Goal: Task Accomplishment & Management: Complete application form

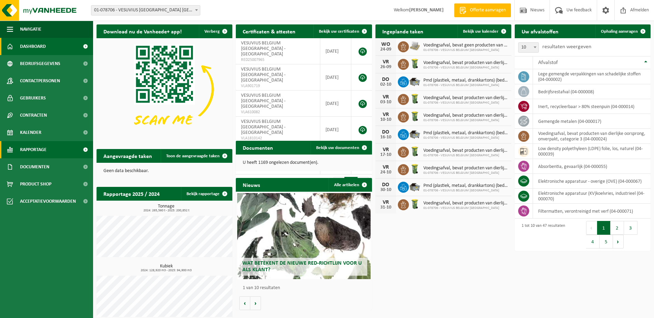
click at [42, 153] on span "Rapportage" at bounding box center [33, 149] width 27 height 17
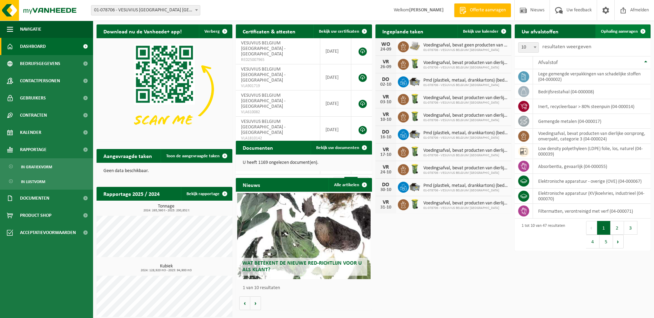
click at [619, 30] on span "Ophaling aanvragen" at bounding box center [619, 31] width 37 height 4
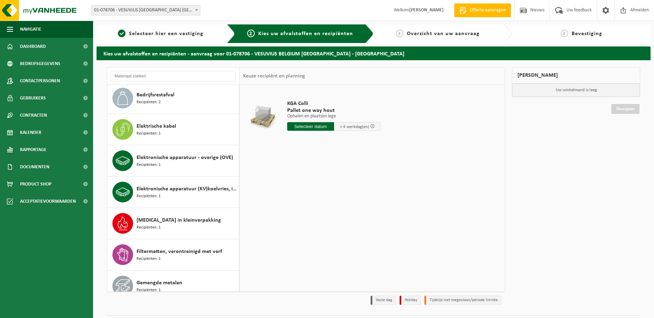
scroll to position [162, 0]
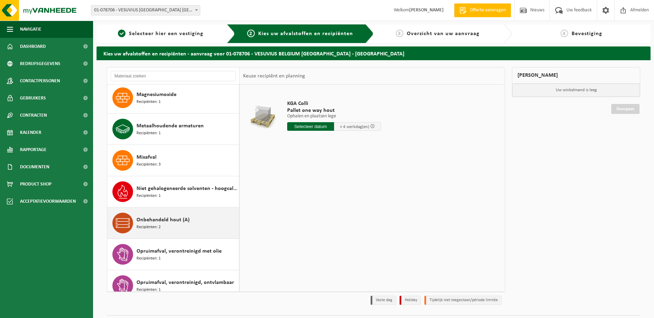
click at [175, 221] on span "Onbehandeld hout (A)" at bounding box center [162, 220] width 53 height 8
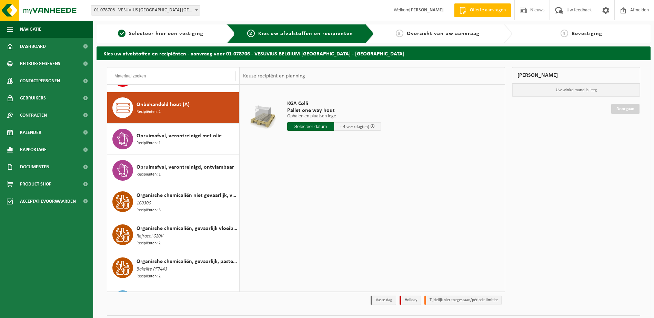
scroll to position [910, 0]
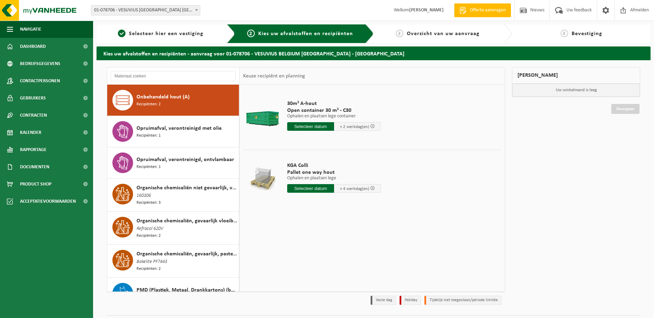
click at [301, 126] on input "text" at bounding box center [310, 126] width 47 height 9
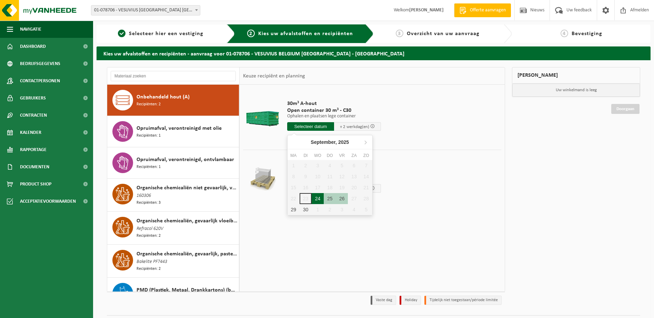
click at [317, 198] on div "24" at bounding box center [318, 198] width 12 height 11
type input "Van 2025-09-24"
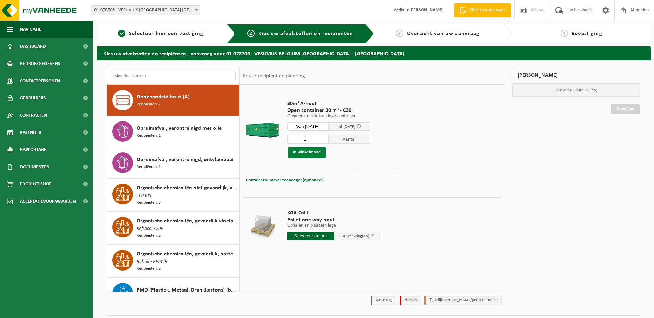
click at [313, 154] on button "In winkelmand" at bounding box center [307, 152] width 38 height 11
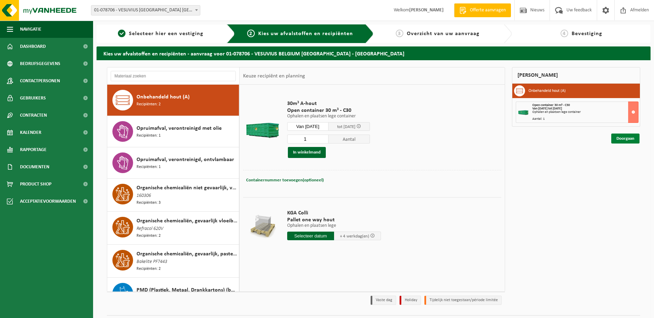
click at [617, 138] on link "Doorgaan" at bounding box center [625, 139] width 28 height 10
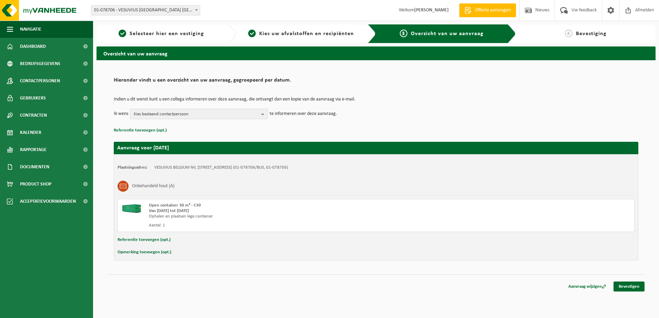
click at [266, 114] on b "button" at bounding box center [264, 114] width 6 height 10
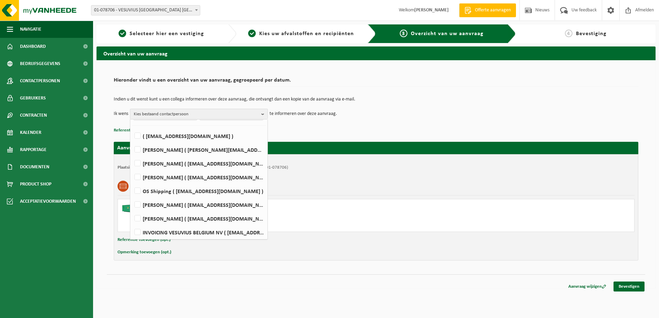
scroll to position [18, 0]
click at [469, 89] on div "Hieronder vindt u een overzicht van uw aanvraag, gegroepeerd per datum. Indien …" at bounding box center [376, 104] width 525 height 61
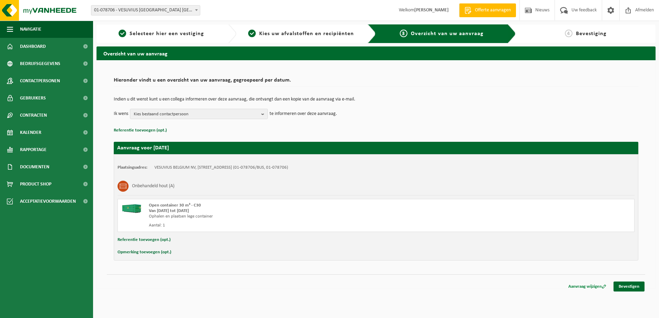
click at [581, 284] on link "Aanvraag wijzigen" at bounding box center [587, 287] width 48 height 10
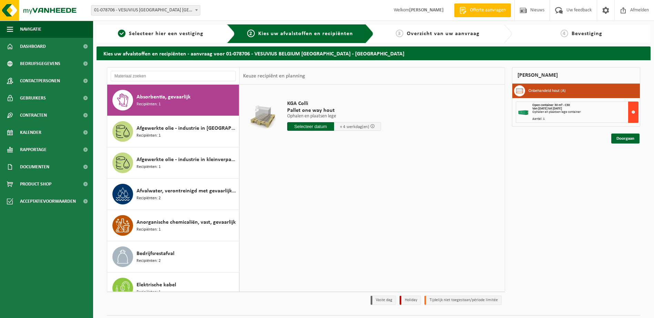
click at [631, 115] on button at bounding box center [633, 112] width 10 height 21
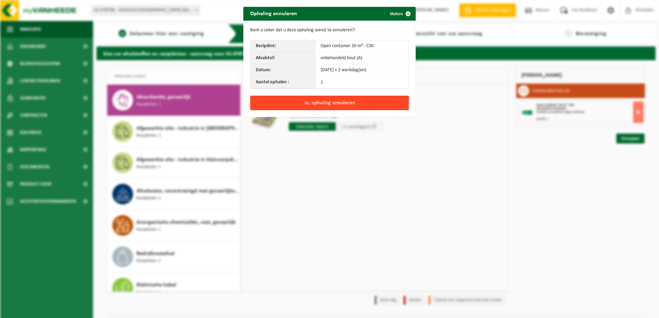
click at [343, 101] on button "Ja, ophaling annuleren" at bounding box center [329, 103] width 159 height 14
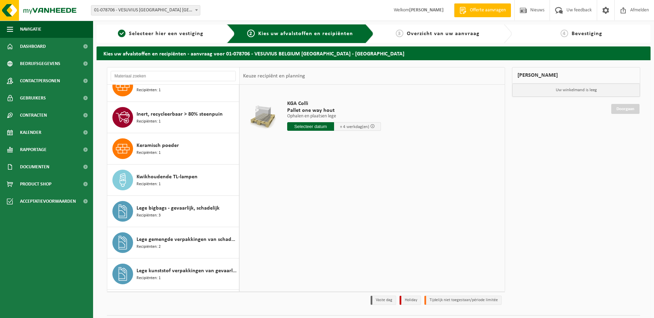
scroll to position [419, 0]
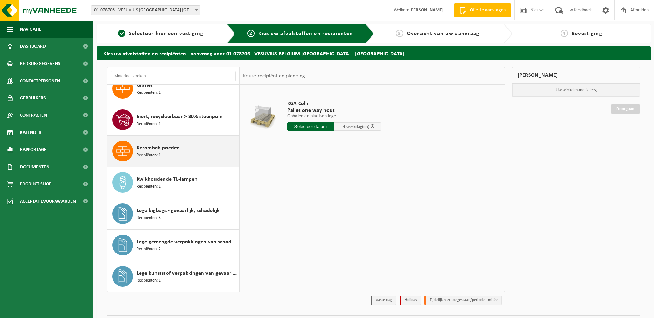
click at [181, 139] on div "Keramisch poeder Recipiënten: 1" at bounding box center [173, 151] width 132 height 31
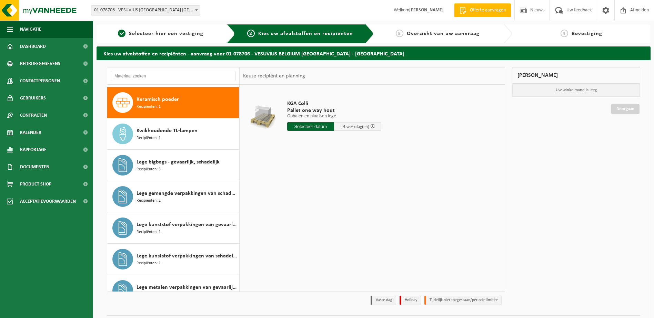
scroll to position [470, 0]
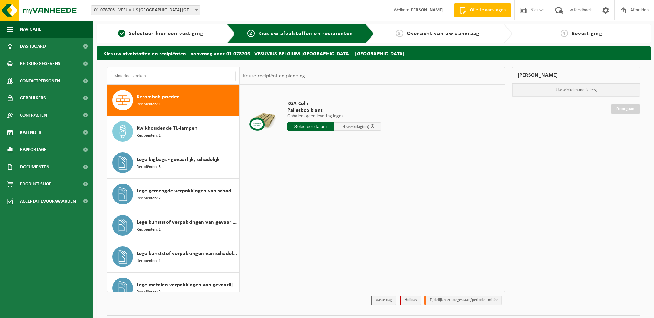
click at [307, 130] on input "text" at bounding box center [310, 126] width 47 height 9
click at [318, 200] on div "24" at bounding box center [318, 198] width 12 height 11
type input "Van 2025-09-24"
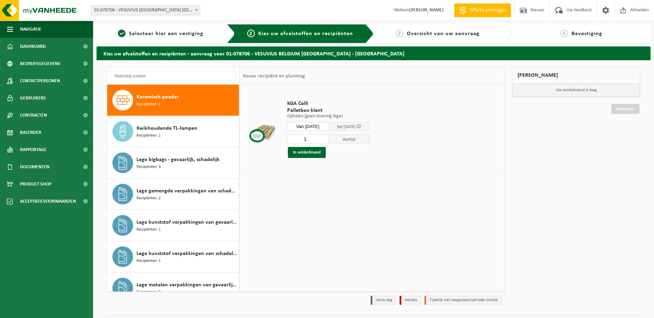
drag, startPoint x: 314, startPoint y: 137, endPoint x: 272, endPoint y: 131, distance: 42.5
click at [272, 131] on tr "KGA Colli Palletbox klant Ophalen (geen levering lege) Ophalen (geen levering l…" at bounding box center [372, 129] width 258 height 82
type input "7"
click at [307, 153] on button "In winkelmand" at bounding box center [307, 152] width 38 height 11
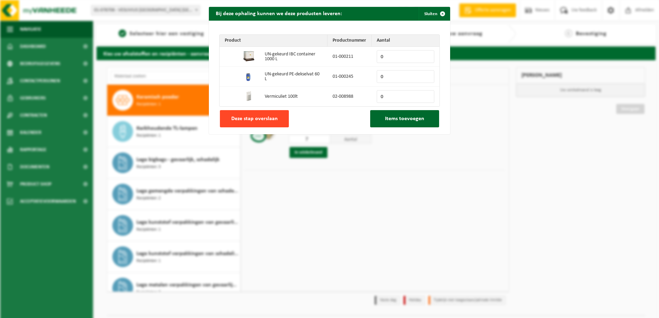
click at [263, 117] on span "Deze stap overslaan" at bounding box center [254, 119] width 47 height 6
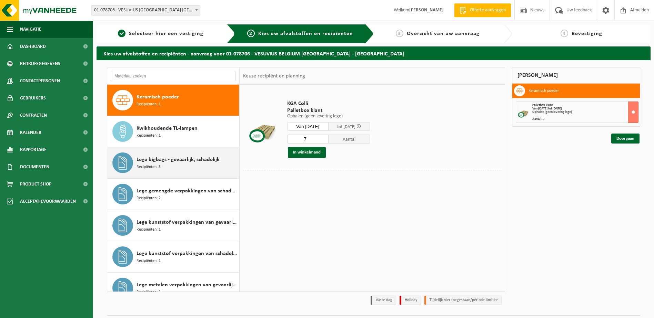
click at [192, 165] on div "Lege bigbags - gevaarlijk, schadelijk Recipiënten: 3" at bounding box center [186, 163] width 101 height 21
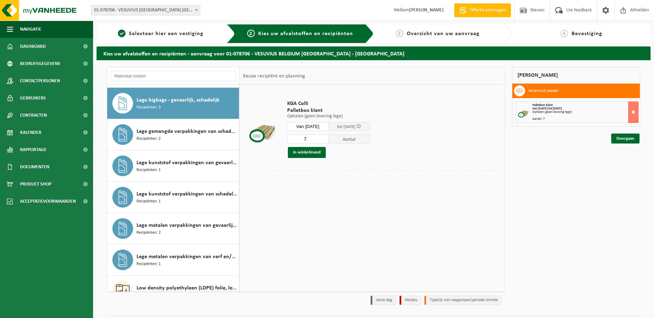
scroll to position [533, 0]
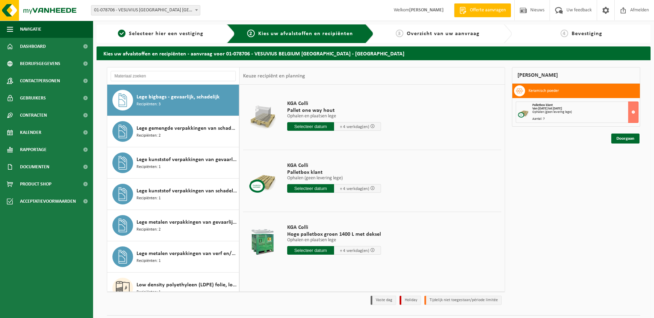
click at [308, 140] on div "KGA Colli Pallet one way hout Ophalen en plaatsen lege Ophalen en plaatsen lege…" at bounding box center [334, 117] width 101 height 48
click at [316, 186] on input "text" at bounding box center [310, 188] width 47 height 9
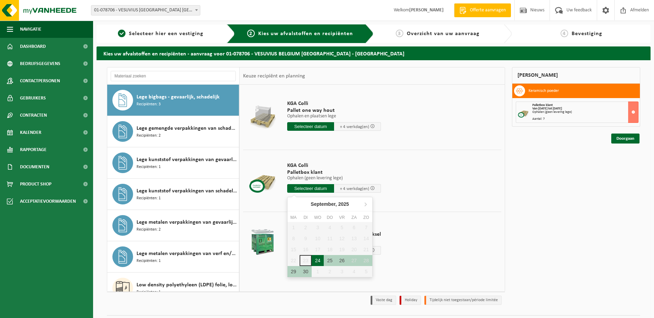
click at [318, 263] on div "24" at bounding box center [318, 260] width 12 height 11
type input "Van 2025-09-24"
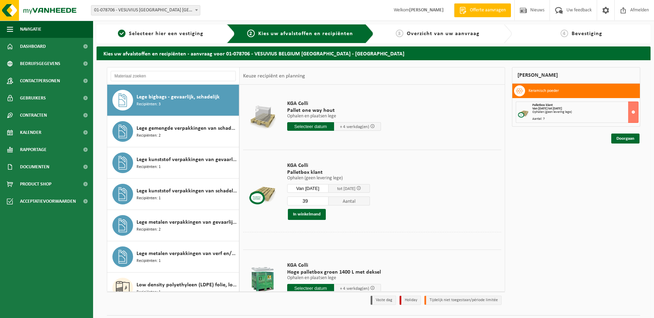
drag, startPoint x: 312, startPoint y: 201, endPoint x: 265, endPoint y: 185, distance: 49.2
click at [267, 185] on tr "KGA Colli Palletbox klant Ophalen (geen levering lege) Ophalen (geen levering l…" at bounding box center [372, 191] width 258 height 82
type input "5"
click at [303, 216] on button "In winkelmand" at bounding box center [307, 214] width 38 height 11
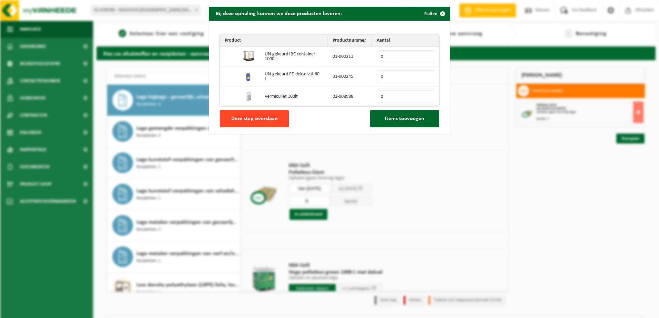
click at [256, 119] on span "Deze stap overslaan" at bounding box center [254, 119] width 47 height 6
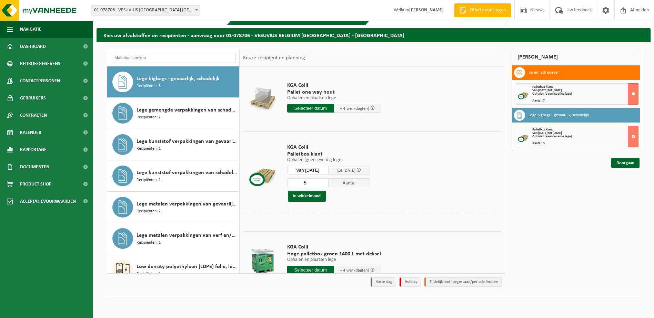
scroll to position [23, 0]
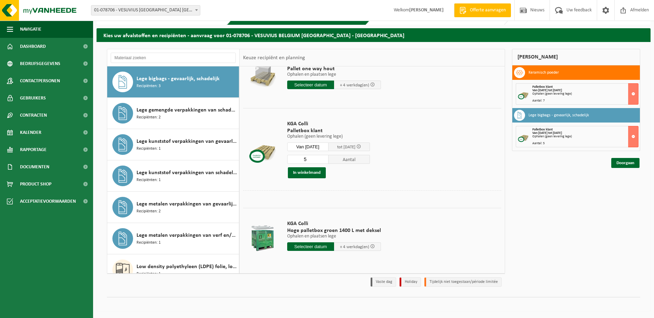
click at [508, 189] on div "Absorbentia, gevaarlijk Recipiënten: 1 Afgewerkte olie - industrie in IBC Recip…" at bounding box center [305, 170] width 405 height 242
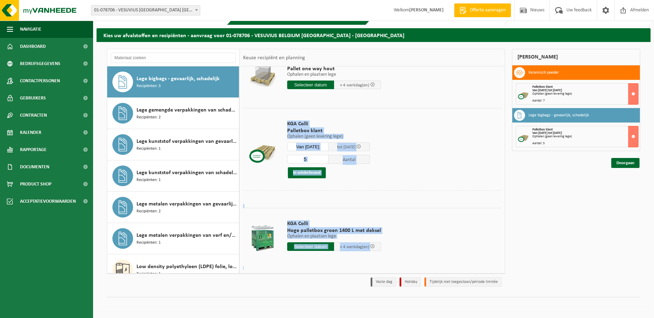
drag, startPoint x: 508, startPoint y: 189, endPoint x: 497, endPoint y: 121, distance: 68.8
click at [497, 121] on div "Absorbentia, gevaarlijk Recipiënten: 1 Afgewerkte olie - industrie in IBC Recip…" at bounding box center [305, 170] width 405 height 242
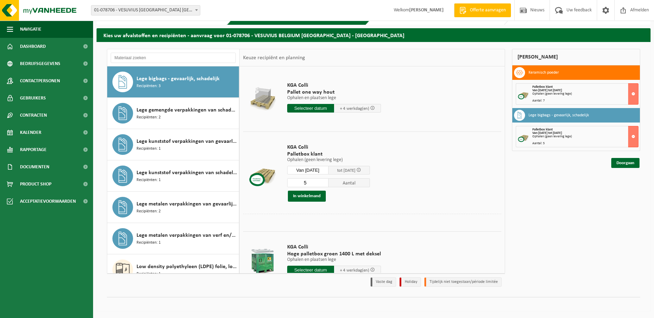
click at [564, 187] on div "Mijn winkelmand Keramisch poeder Palletbox klant Van 2025-09-24 tot 2025-09-30 …" at bounding box center [575, 170] width 135 height 242
click at [44, 135] on link "Kalender" at bounding box center [46, 132] width 93 height 17
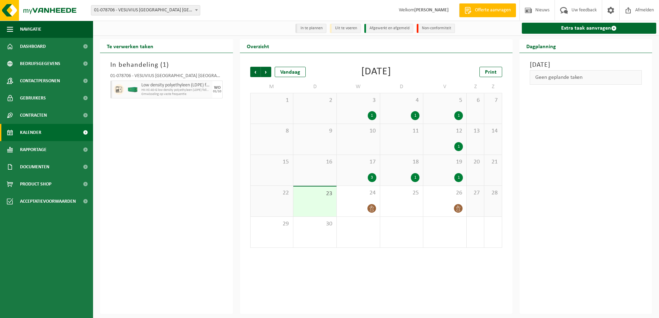
click at [373, 174] on div "3" at bounding box center [372, 177] width 9 height 9
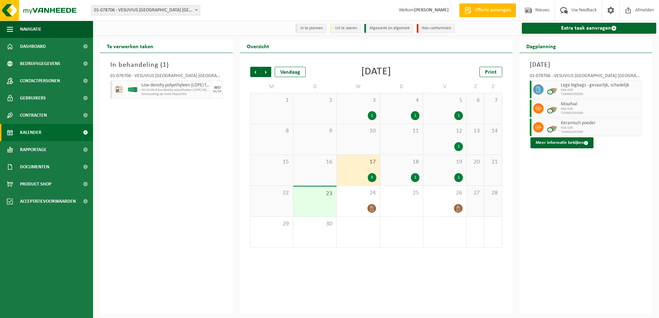
click at [407, 177] on div "1" at bounding box center [402, 177] width 36 height 9
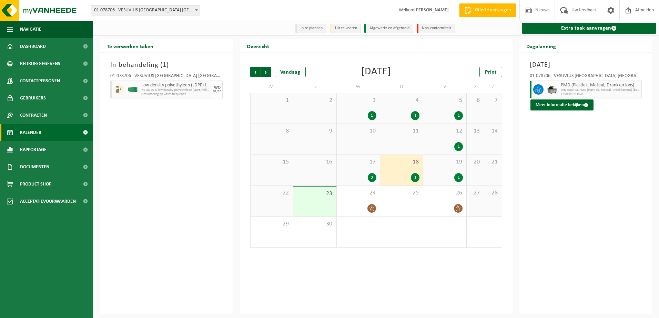
click at [448, 169] on div "19 1" at bounding box center [444, 170] width 43 height 31
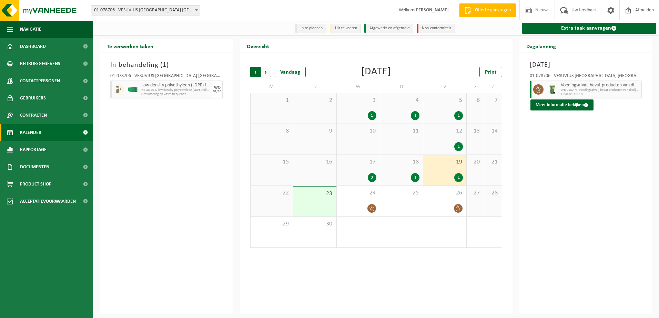
click at [266, 73] on span "Volgende" at bounding box center [266, 72] width 10 height 10
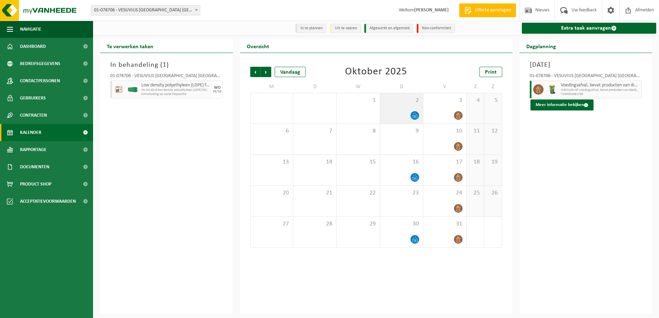
click at [415, 116] on icon at bounding box center [415, 116] width 6 height 6
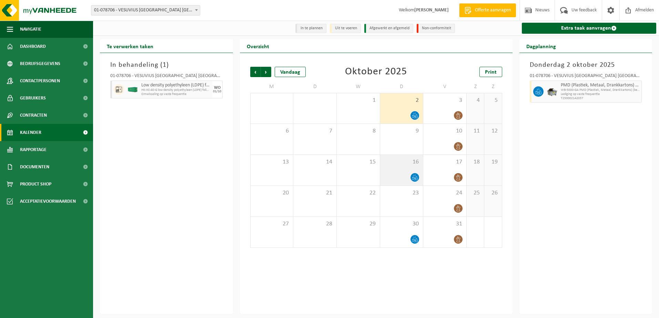
click at [406, 171] on div "16" at bounding box center [401, 170] width 43 height 31
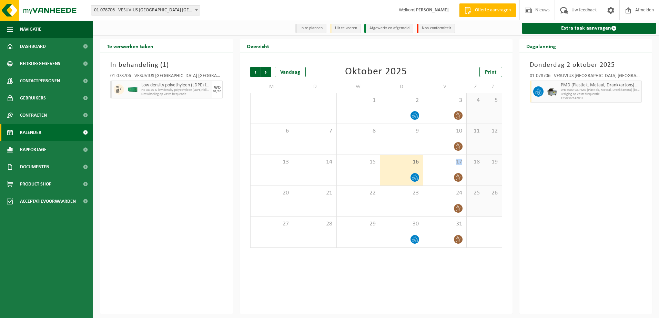
click at [406, 171] on div "16" at bounding box center [401, 170] width 43 height 31
click at [412, 231] on div "30" at bounding box center [401, 232] width 43 height 31
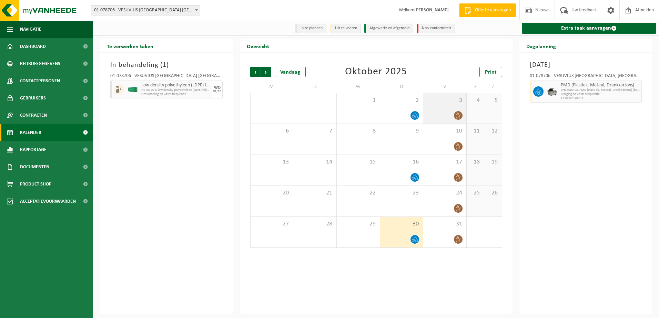
click at [454, 117] on span at bounding box center [458, 115] width 9 height 9
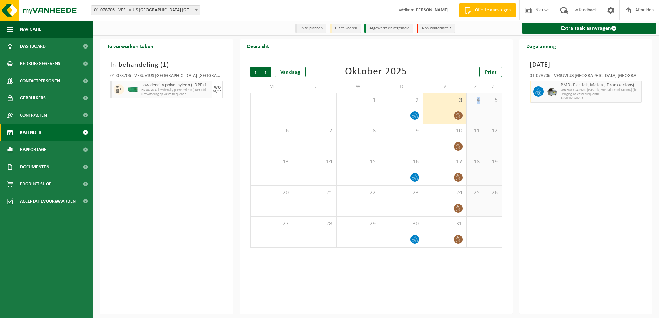
click at [454, 117] on span at bounding box center [458, 115] width 9 height 9
click at [268, 75] on span "Volgende" at bounding box center [266, 72] width 10 height 10
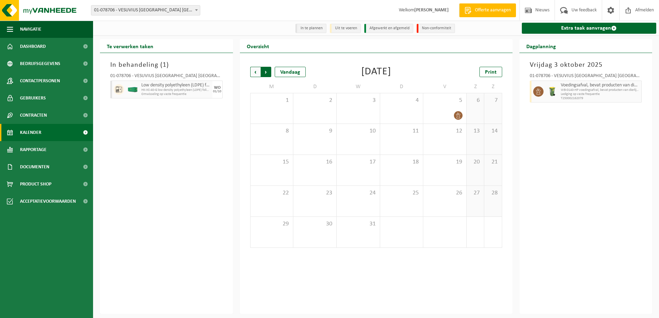
click at [255, 74] on span "Vorige" at bounding box center [255, 72] width 10 height 10
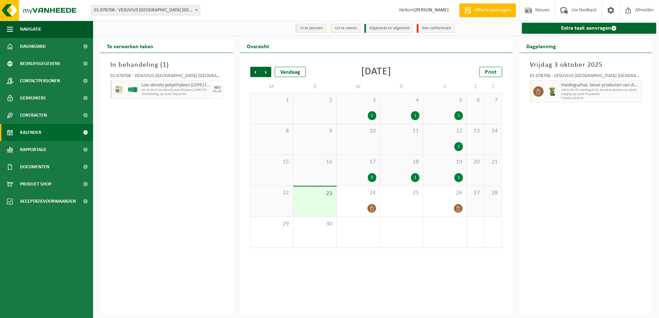
click at [366, 175] on div "3" at bounding box center [358, 177] width 36 height 9
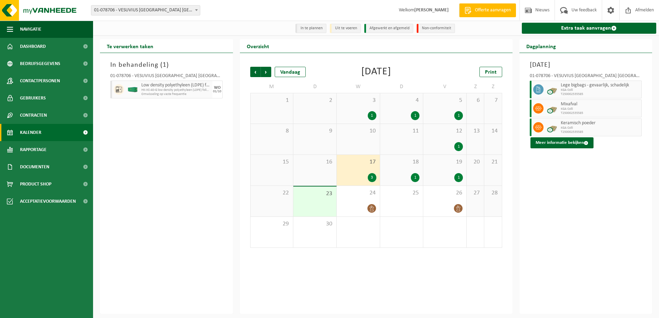
click at [400, 175] on div "1" at bounding box center [402, 177] width 36 height 9
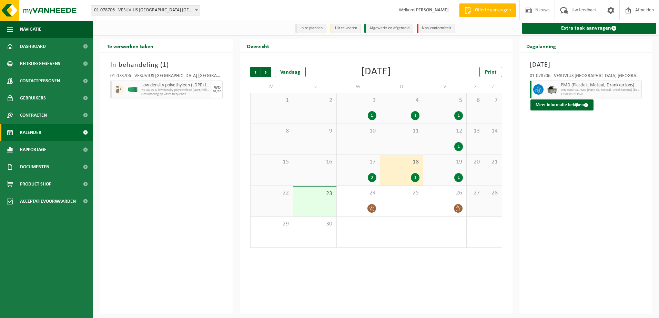
click at [438, 175] on div "1" at bounding box center [445, 177] width 36 height 9
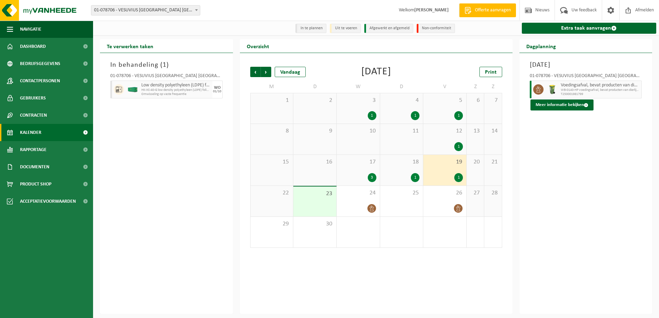
click at [450, 138] on div "12 1" at bounding box center [444, 139] width 43 height 31
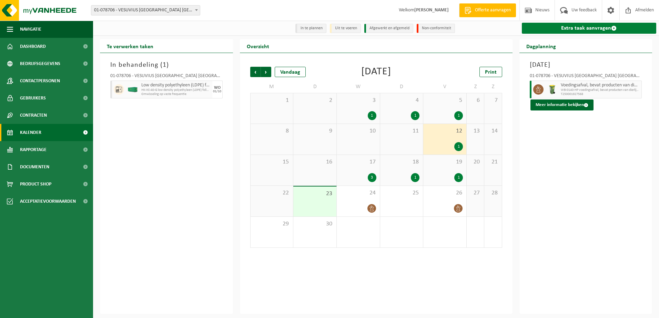
click at [554, 27] on link "Extra taak aanvragen" at bounding box center [589, 28] width 135 height 11
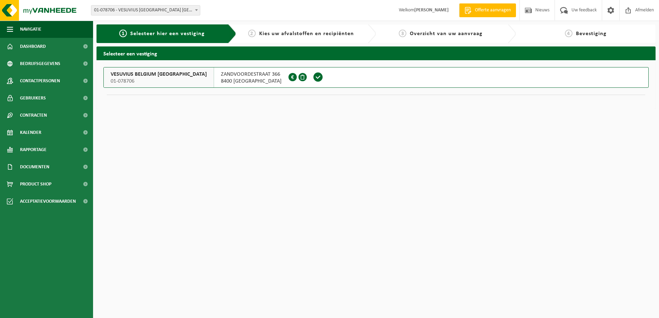
click at [145, 75] on span "VESUVIUS BELGIUM [GEOGRAPHIC_DATA]" at bounding box center [159, 74] width 96 height 7
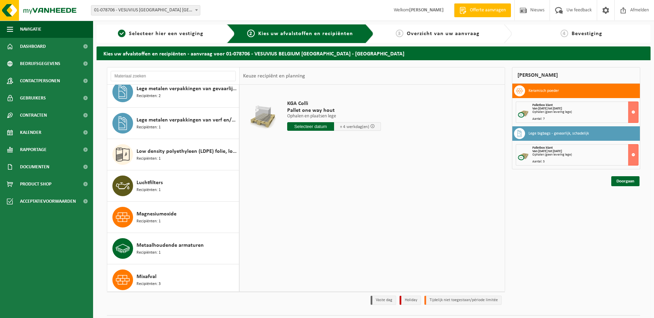
scroll to position [680, 0]
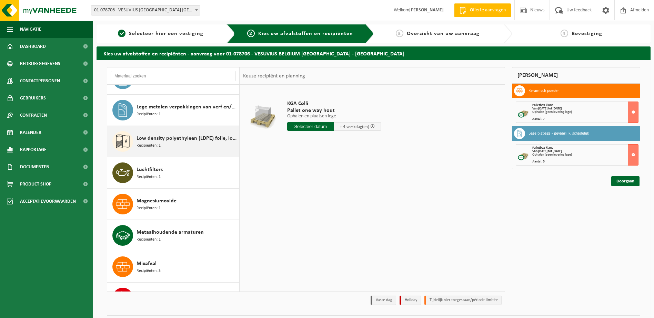
click at [192, 141] on span "Low density polyethyleen (LDPE) folie, los, naturel" at bounding box center [186, 138] width 101 height 8
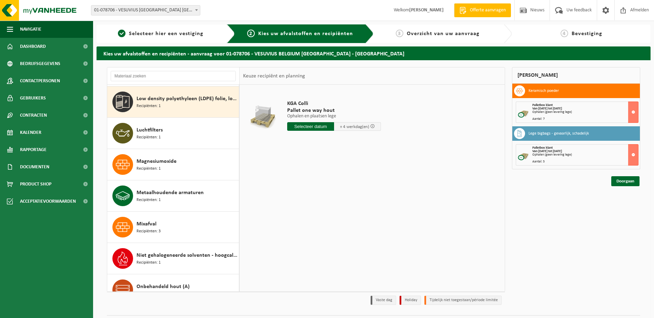
scroll to position [721, 0]
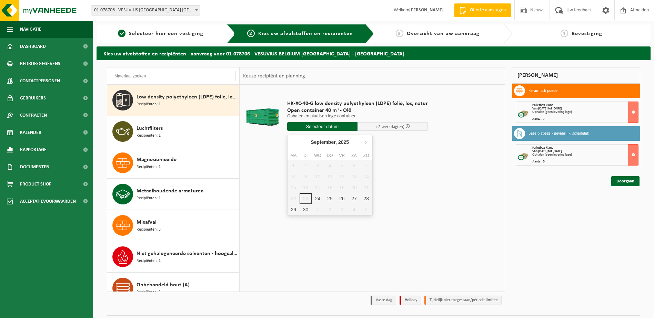
click at [313, 125] on input "text" at bounding box center [322, 126] width 70 height 9
click at [316, 199] on div "24" at bounding box center [318, 198] width 12 height 11
type input "Van [DATE]"
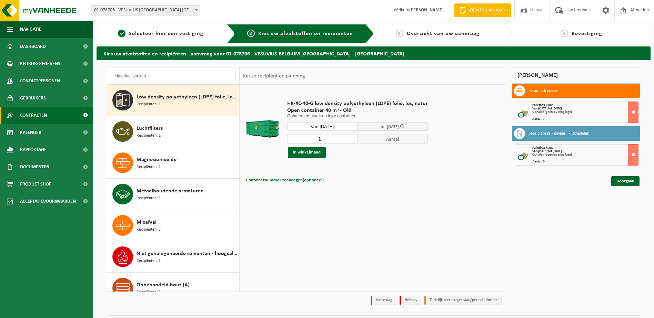
click at [49, 112] on link "Contracten" at bounding box center [46, 115] width 93 height 17
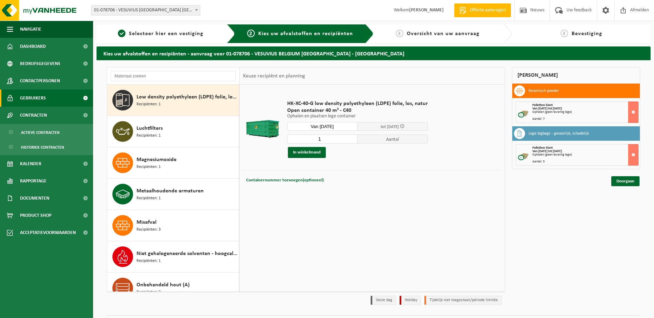
click at [43, 100] on span "Gebruikers" at bounding box center [33, 98] width 26 height 17
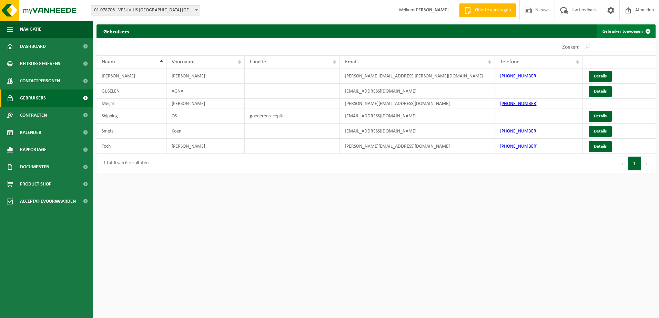
click at [633, 34] on link "Gebruiker toevoegen" at bounding box center [626, 31] width 58 height 14
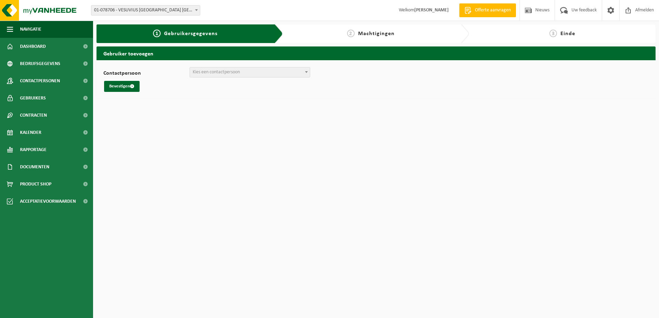
click at [302, 71] on span "Kies een contactpersoon" at bounding box center [250, 73] width 120 height 10
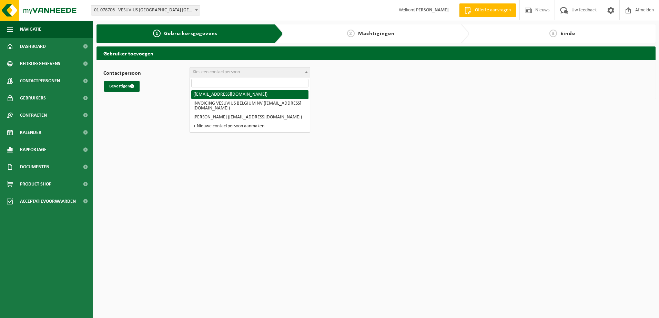
click at [377, 112] on html "Vestiging: 01-078706 - VESUVIUS [GEOGRAPHIC_DATA] [GEOGRAPHIC_DATA] - [GEOGRAPH…" at bounding box center [329, 159] width 659 height 318
click at [359, 115] on html "Vestiging: 01-078706 - VESUVIUS [GEOGRAPHIC_DATA] [GEOGRAPHIC_DATA] - [GEOGRAPH…" at bounding box center [329, 159] width 659 height 318
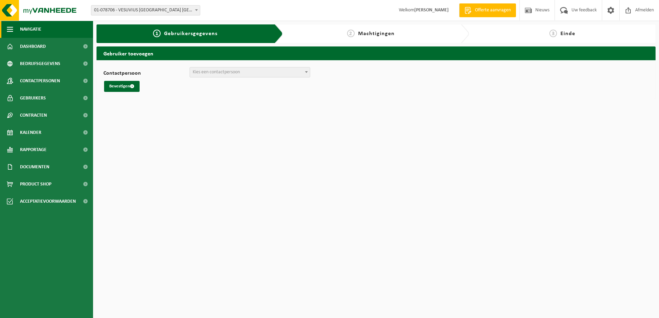
click at [27, 28] on span "Navigatie" at bounding box center [30, 29] width 21 height 17
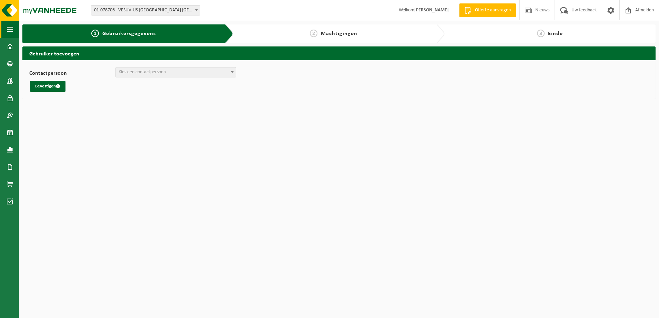
click at [19, 28] on button "Navigatie" at bounding box center [9, 29] width 19 height 17
